Goal: Information Seeking & Learning: Learn about a topic

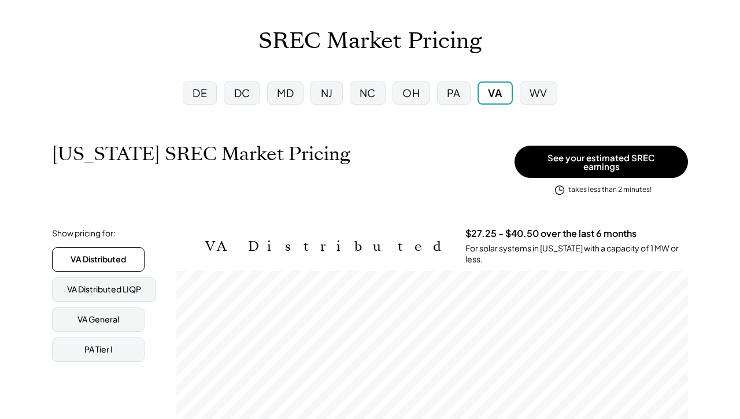
scroll to position [54, 0]
click at [540, 93] on div "WV" at bounding box center [539, 93] width 18 height 14
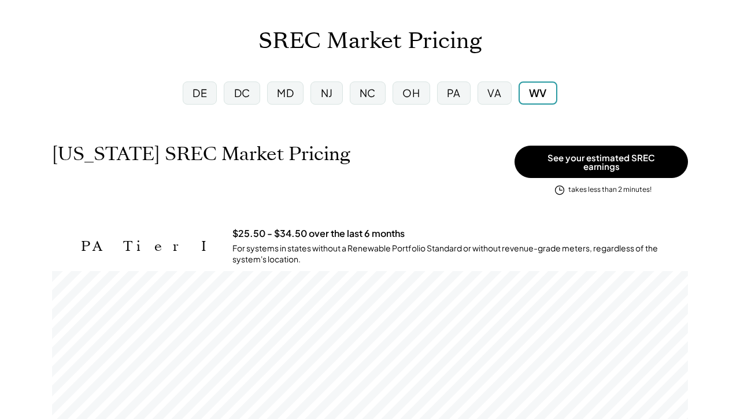
click at [460, 93] on div "PA" at bounding box center [454, 93] width 14 height 14
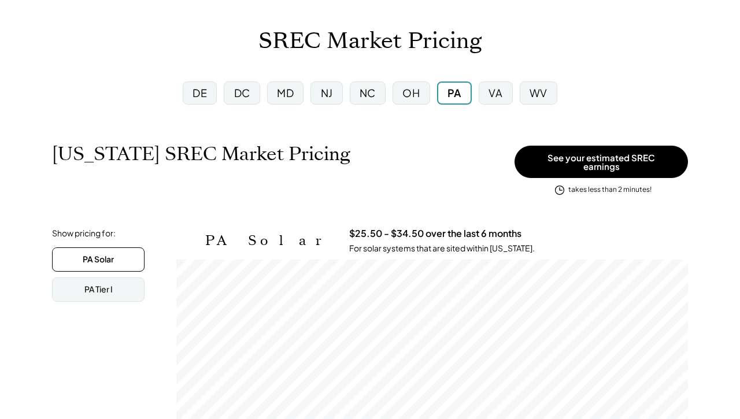
click at [417, 95] on div "OH" at bounding box center [411, 93] width 17 height 14
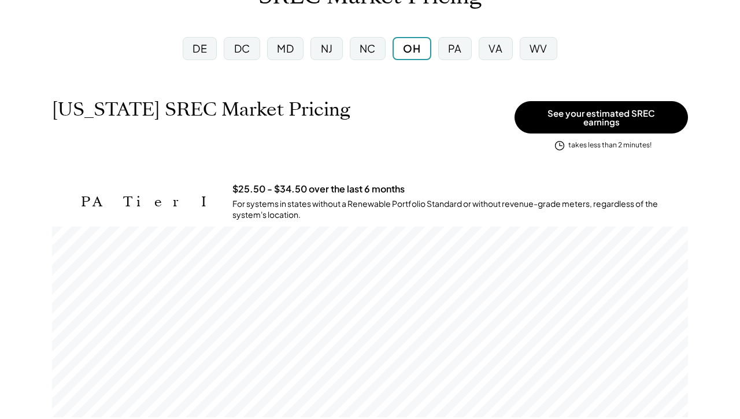
click at [373, 49] on div "NC" at bounding box center [368, 48] width 16 height 14
click at [330, 47] on div "NJ" at bounding box center [327, 48] width 12 height 14
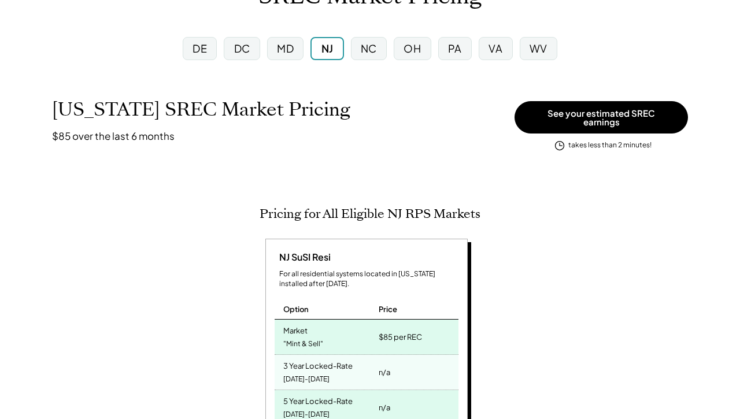
click at [370, 51] on div "NC" at bounding box center [369, 48] width 16 height 14
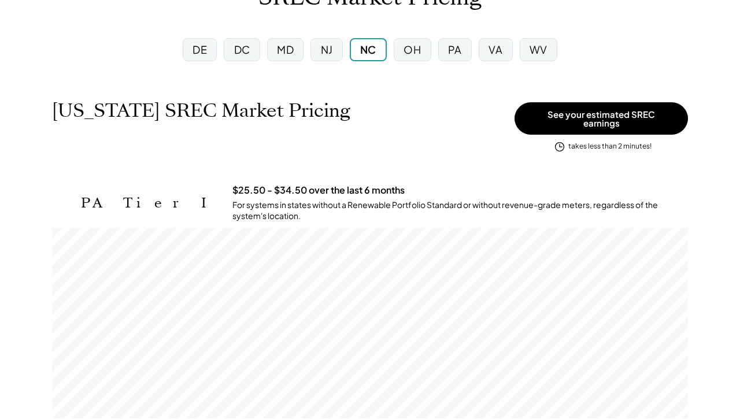
click at [292, 53] on div "MD" at bounding box center [285, 49] width 17 height 14
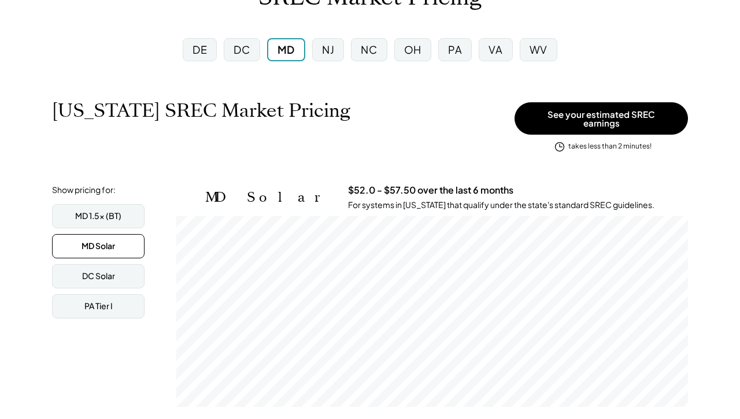
click at [249, 52] on div "DC" at bounding box center [242, 49] width 16 height 14
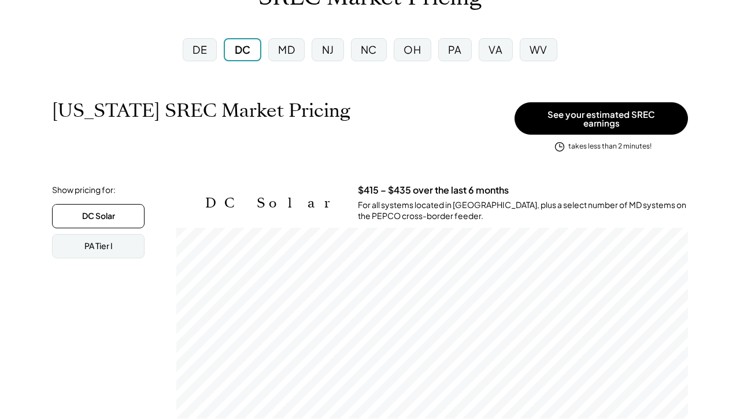
click at [207, 50] on div "DE" at bounding box center [200, 49] width 14 height 14
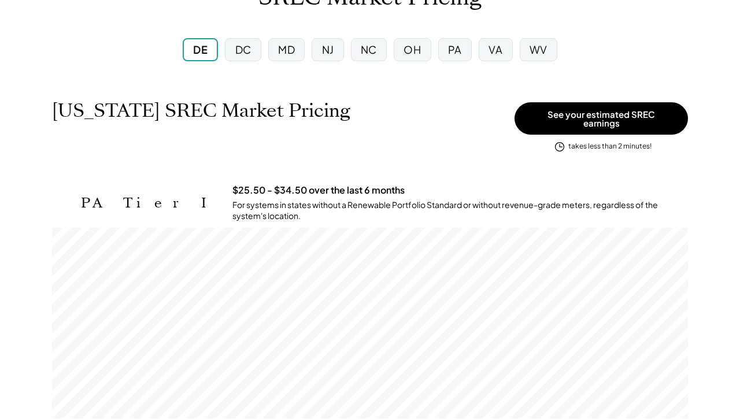
scroll to position [578282, 577837]
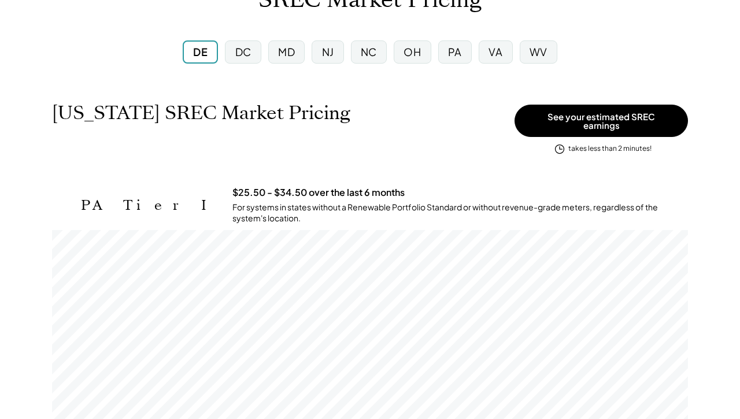
click at [493, 51] on div "VA" at bounding box center [496, 52] width 14 height 14
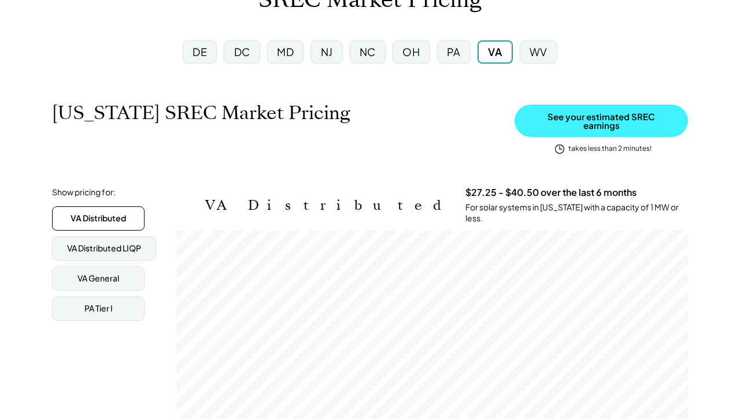
click at [597, 115] on button "See your estimated SREC earnings" at bounding box center [602, 121] width 174 height 32
